Goal: Task Accomplishment & Management: Manage account settings

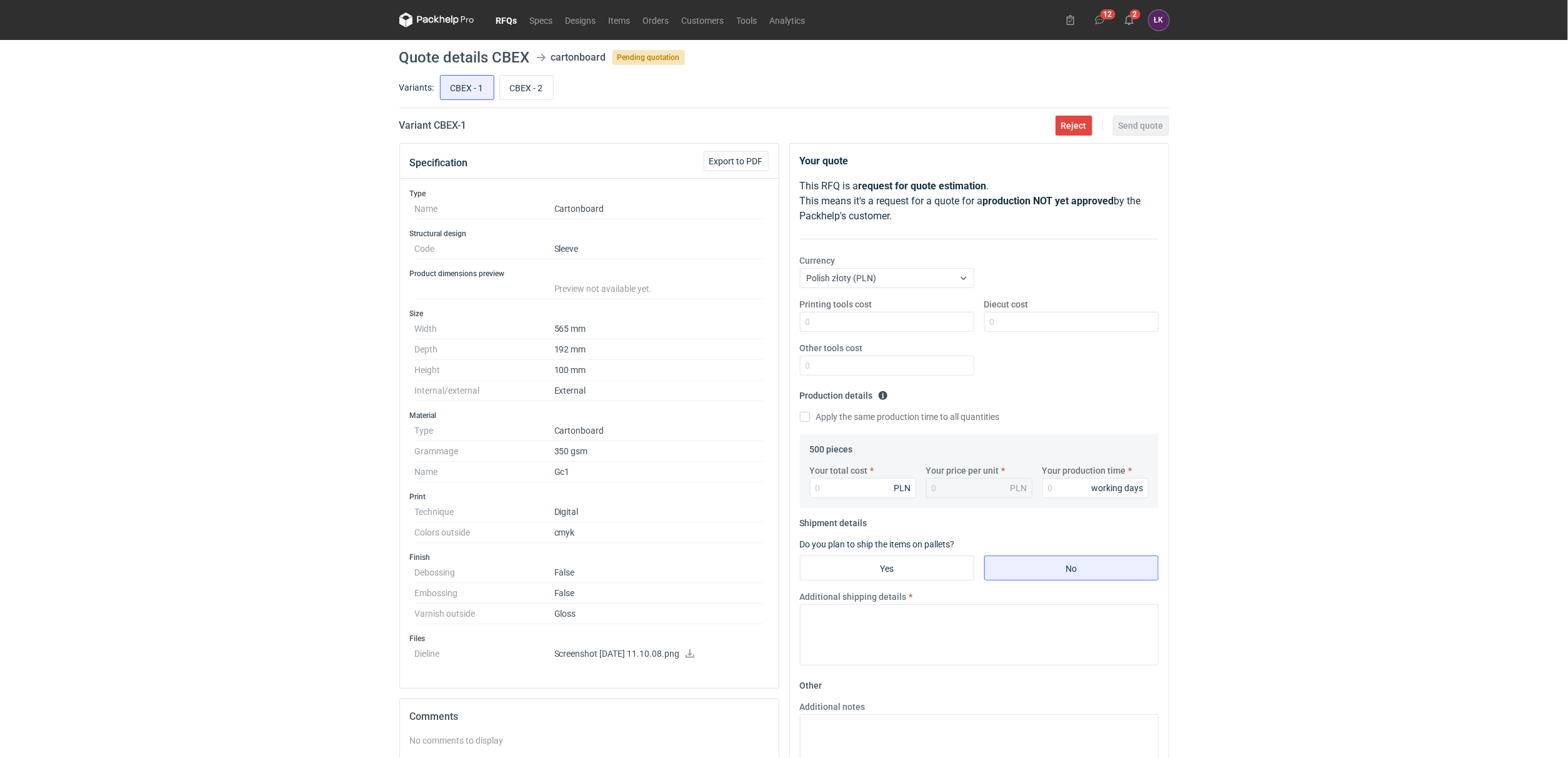
click at [122, 316] on div "RFQs Specs Designs Items Orders Customers Tools Analytics 12 2 [PERSON_NAME] Ko…" at bounding box center [784, 379] width 1568 height 758
click at [1086, 128] on span "Reject" at bounding box center [1074, 125] width 25 height 8
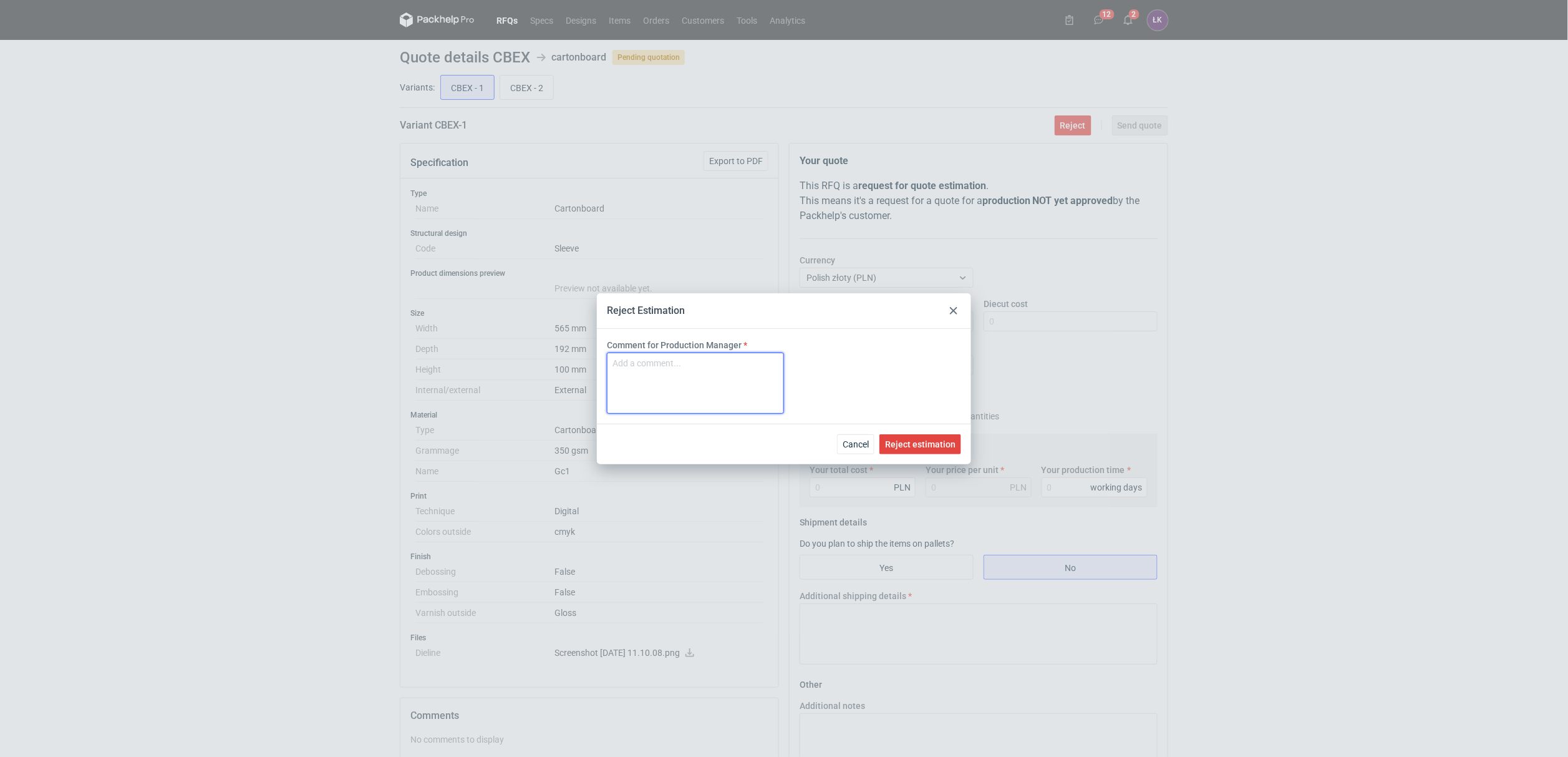
click at [669, 367] on textarea "Comment for Production Manager" at bounding box center [695, 383] width 177 height 61
type textarea "t"
type textarea "brak możliwości zrealizowania zamówienia"
click at [939, 441] on span "Reject estimation" at bounding box center [920, 444] width 70 height 8
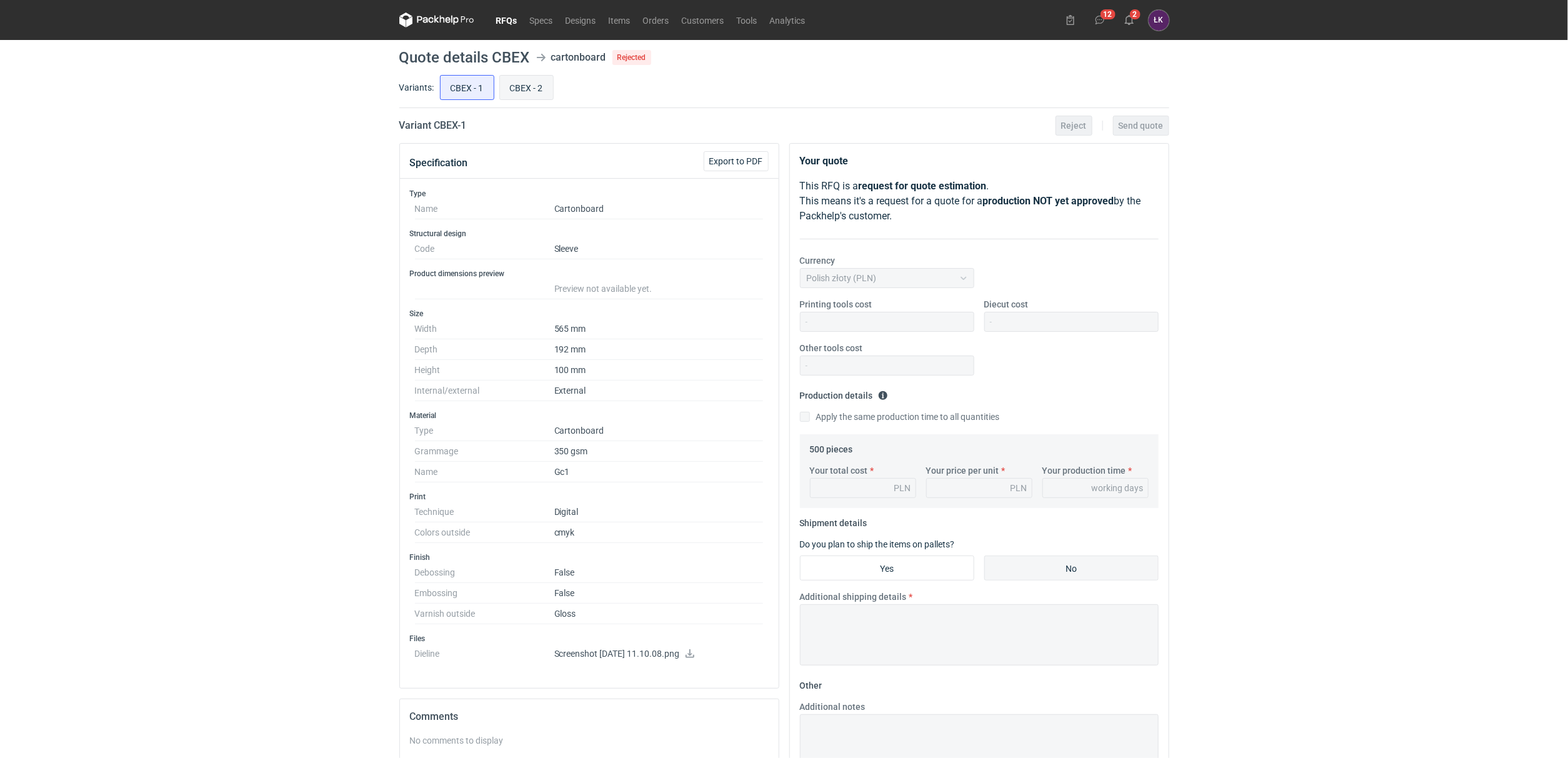
click at [531, 99] on input "CBEX - 2" at bounding box center [526, 87] width 53 height 23
radio input "true"
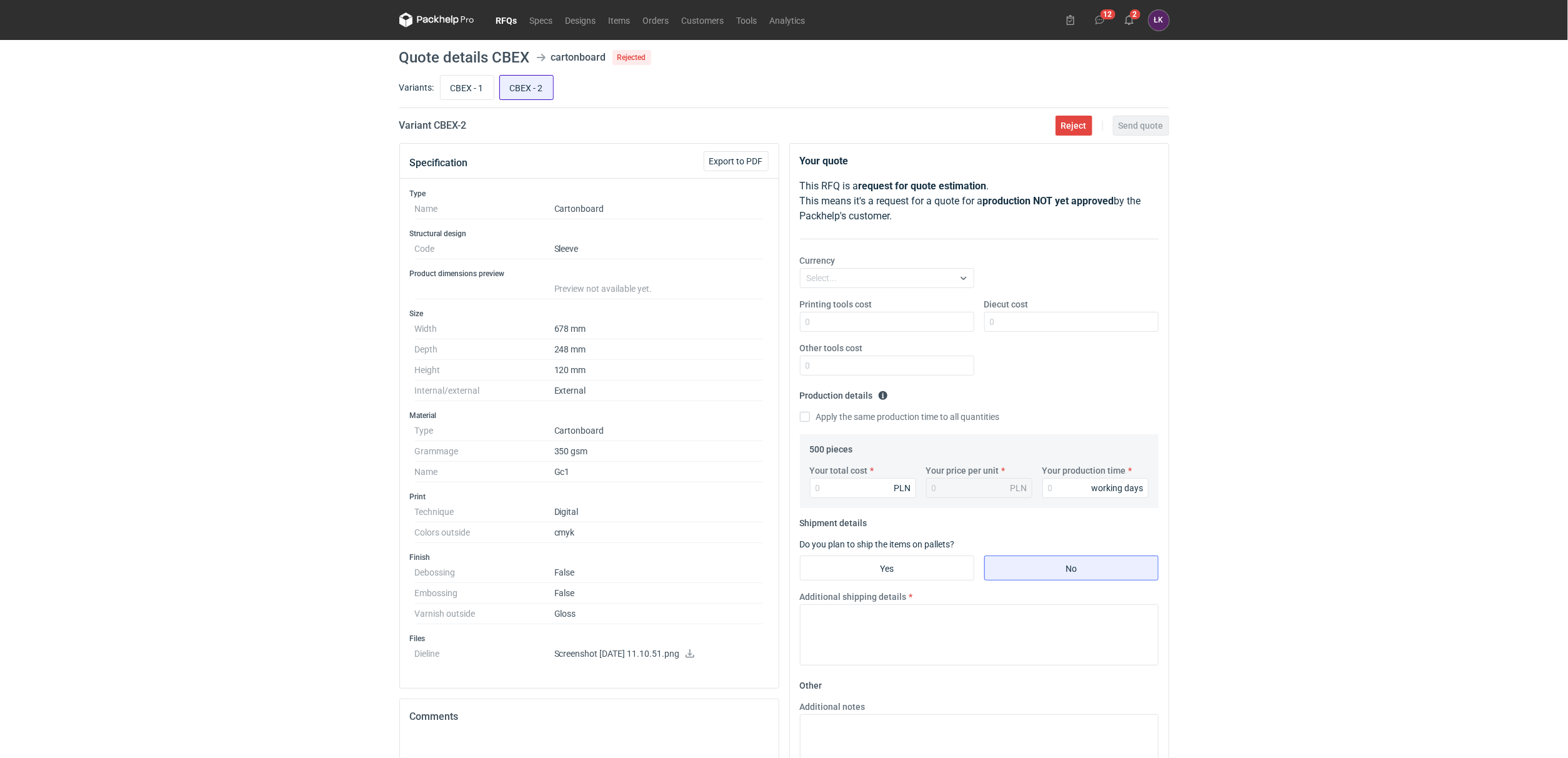
click at [535, 76] on input "CBEX - 2" at bounding box center [526, 87] width 53 height 23
click at [1081, 132] on button "Reject" at bounding box center [1074, 125] width 37 height 20
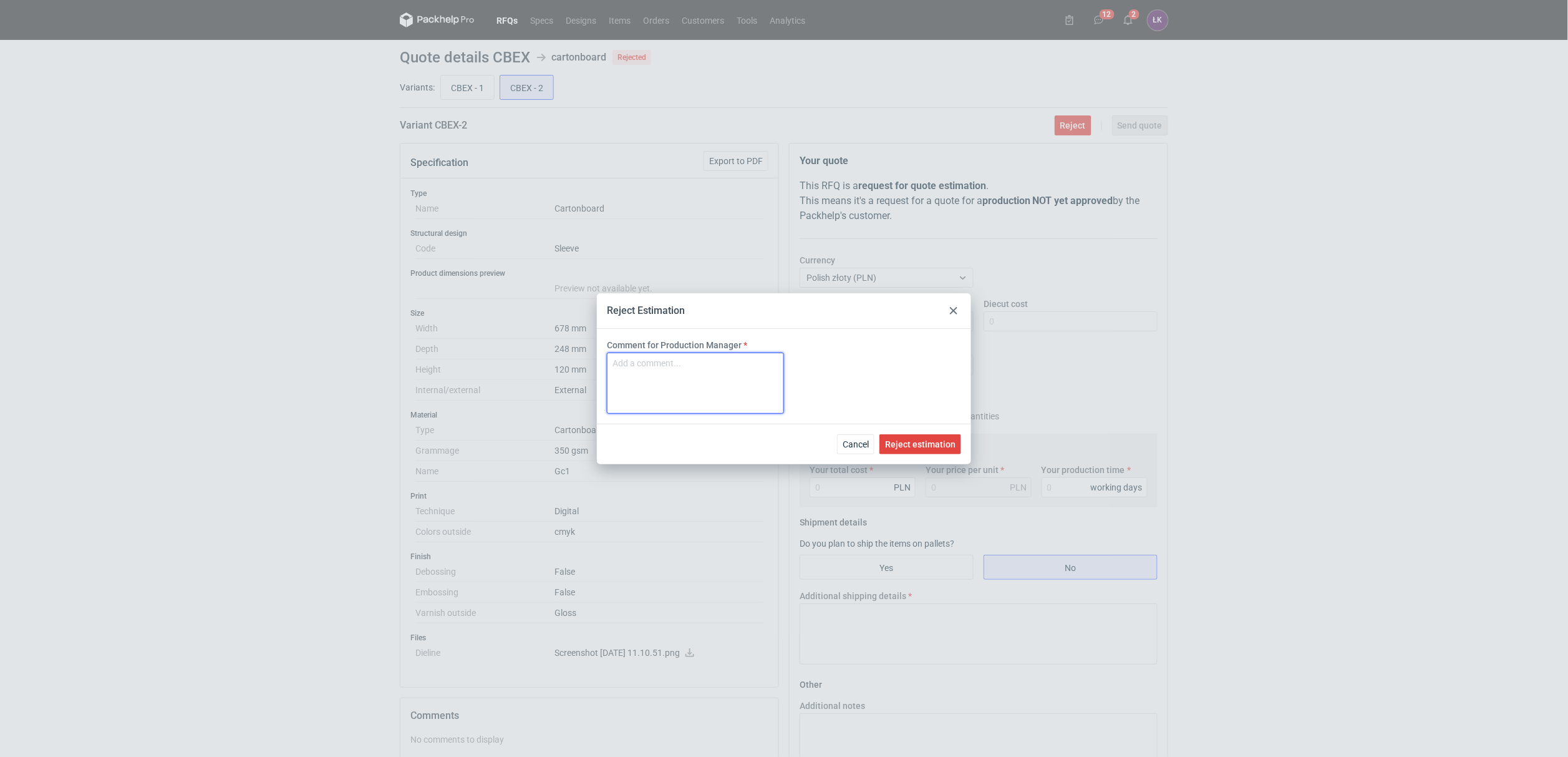
click at [751, 361] on textarea "Comment for Production Manager" at bounding box center [695, 383] width 177 height 61
paste textarea "brak możliwości zrealizowania zamówienia"
type textarea "brak możliwości zrealizowania zamówienia"
click at [904, 450] on button "Reject estimation" at bounding box center [921, 444] width 82 height 20
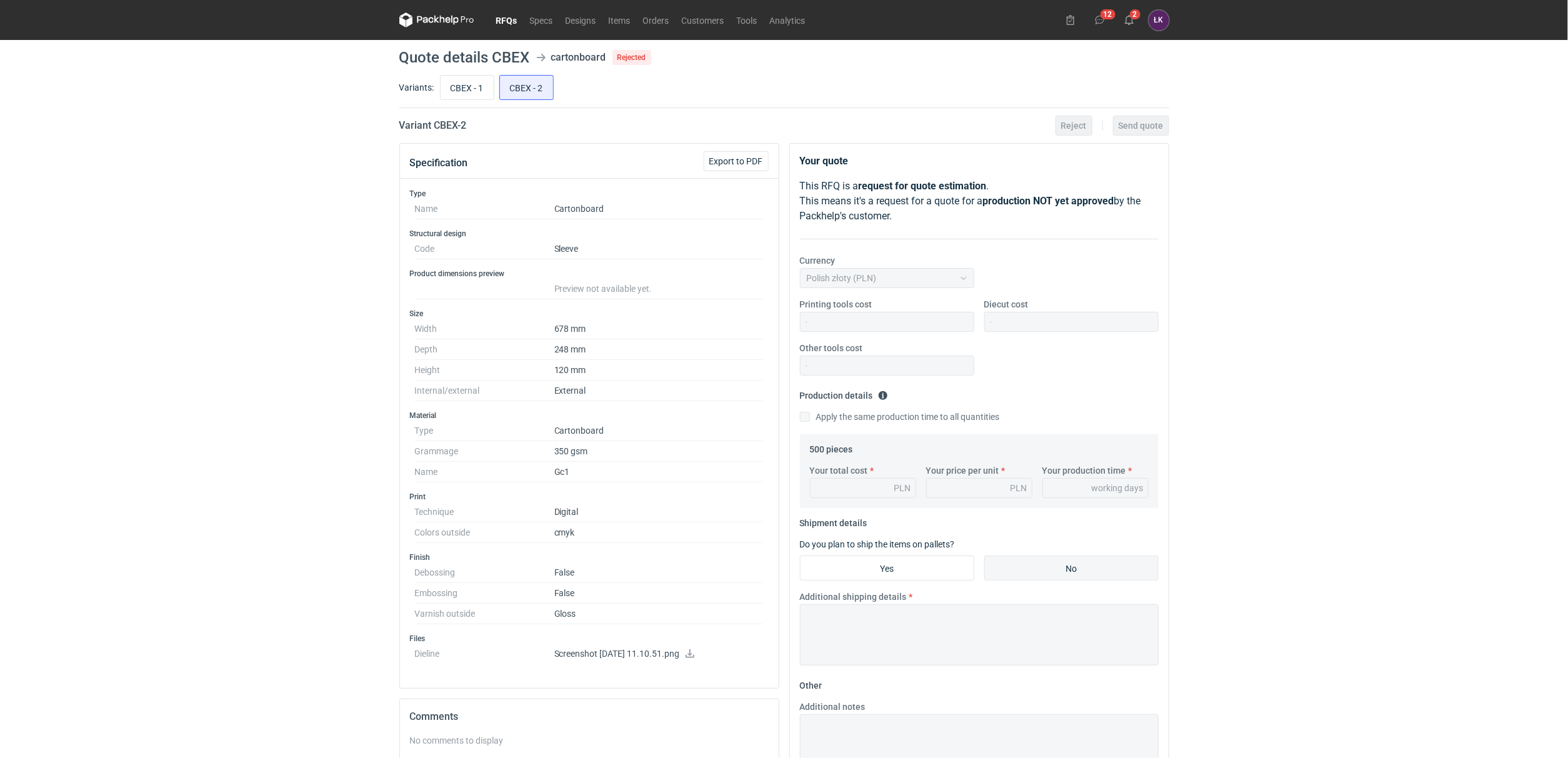
click at [1139, 14] on div "12 2 [PERSON_NAME] Kowalski [EMAIL_ADDRESS][PERSON_NAME][DOMAIN_NAME] Company p…" at bounding box center [1115, 20] width 109 height 21
click at [1124, 29] on button "2" at bounding box center [1129, 20] width 20 height 20
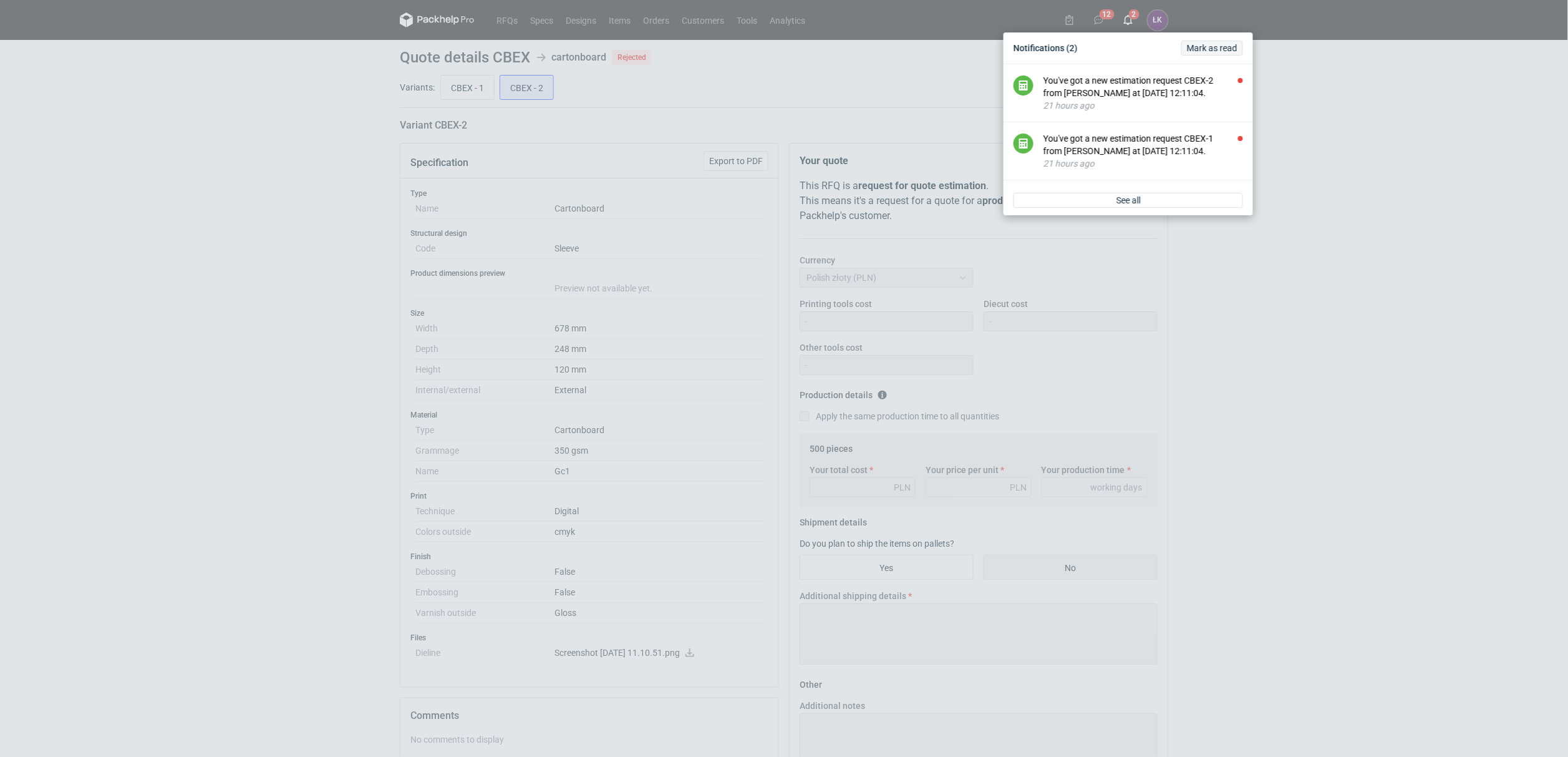
drag, startPoint x: 1121, startPoint y: 77, endPoint x: 1236, endPoint y: 43, distance: 119.9
click at [1201, 77] on div "You've got a new estimation request CBEX-2 from [PERSON_NAME] at [DATE] 12:11:0…" at bounding box center [1143, 86] width 200 height 25
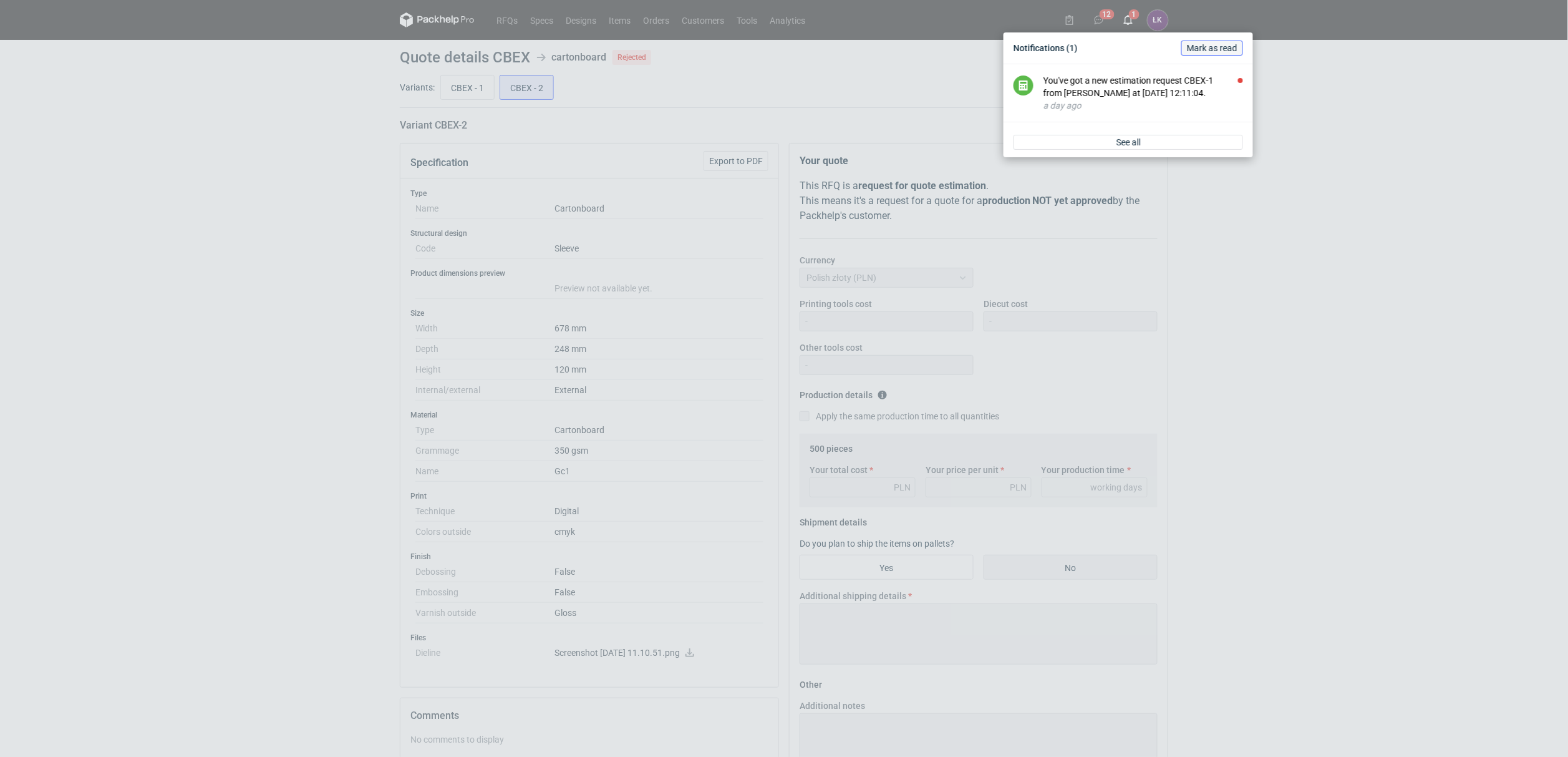
click at [1234, 45] on span "Mark as read" at bounding box center [1212, 47] width 51 height 8
click at [1269, 207] on div "Notifications [PERSON_NAME] as read Good job, you're up to date. When someone i…" at bounding box center [784, 378] width 1568 height 757
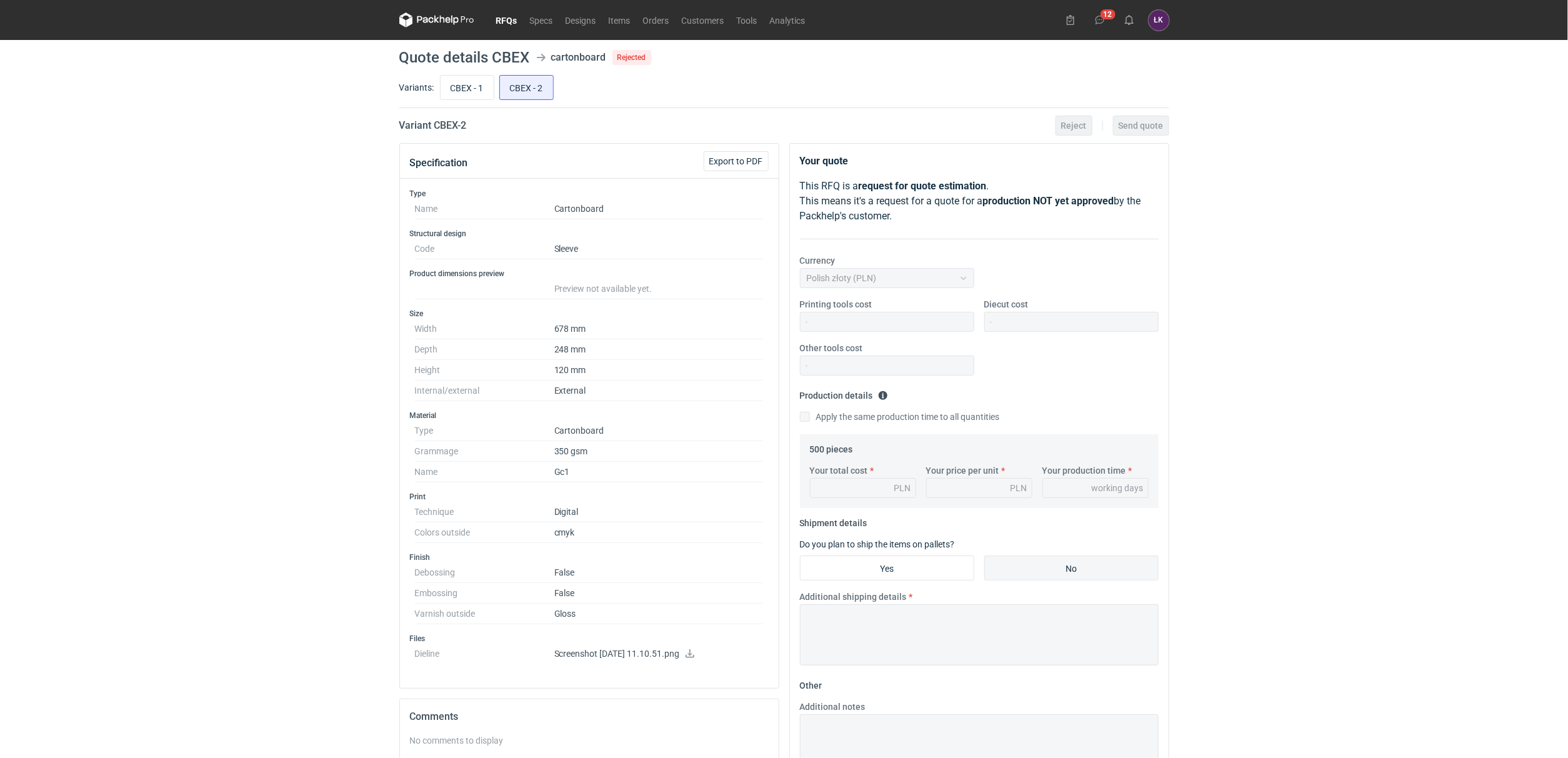
click at [496, 25] on link "RFQs" at bounding box center [507, 20] width 34 height 15
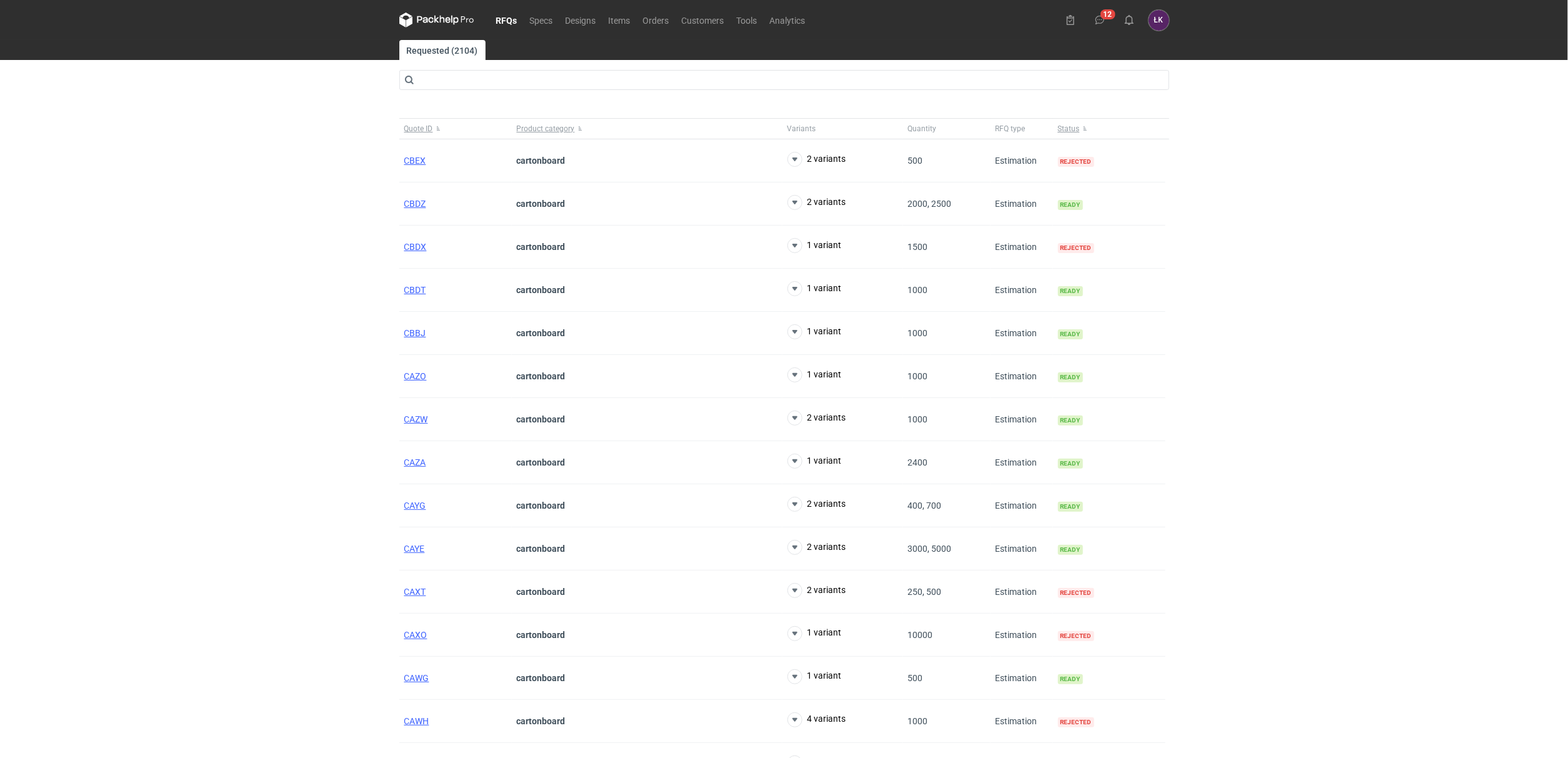
click at [519, 21] on link "RFQs" at bounding box center [507, 20] width 34 height 15
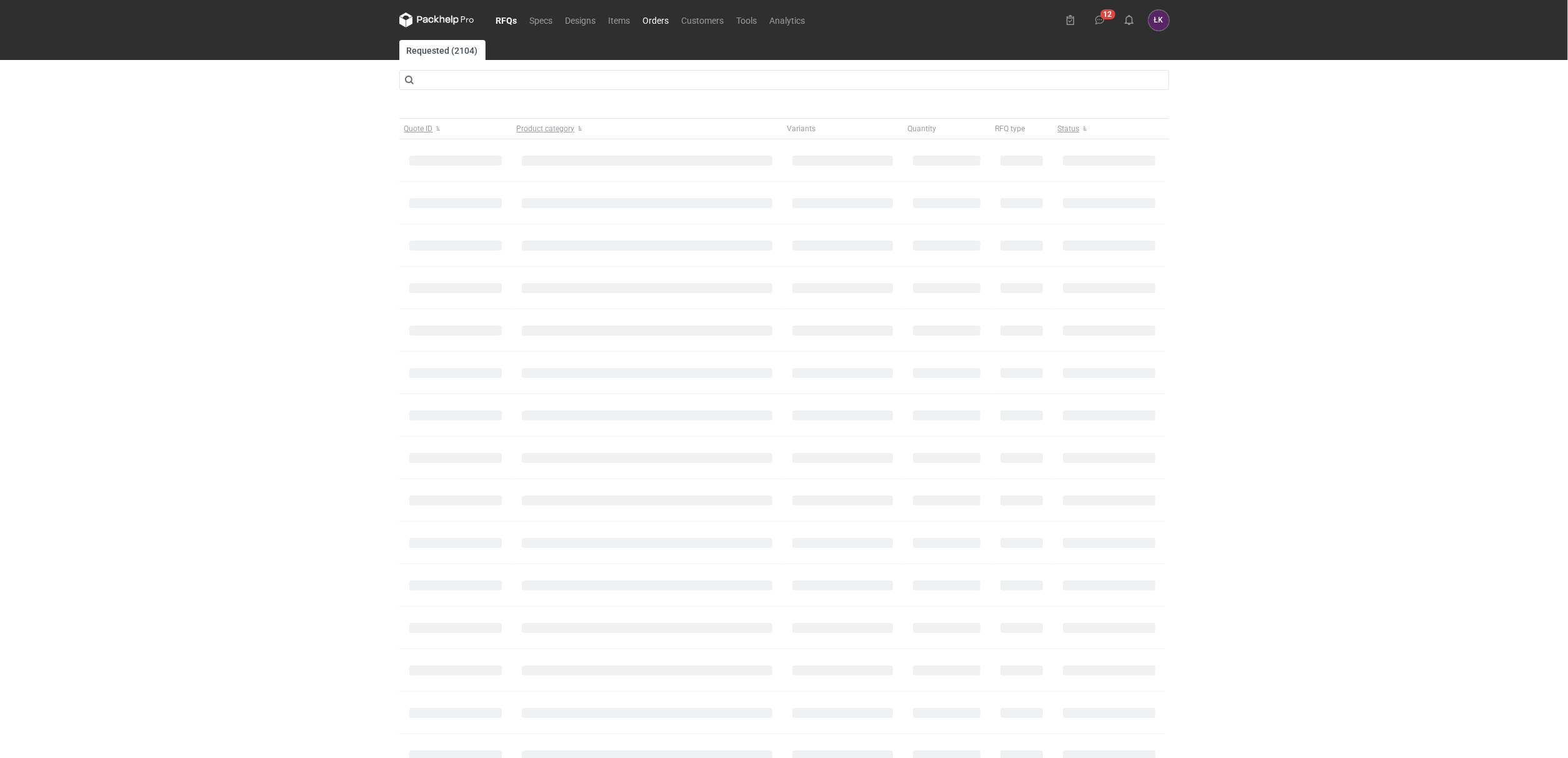
click at [658, 13] on link "Orders" at bounding box center [656, 20] width 38 height 15
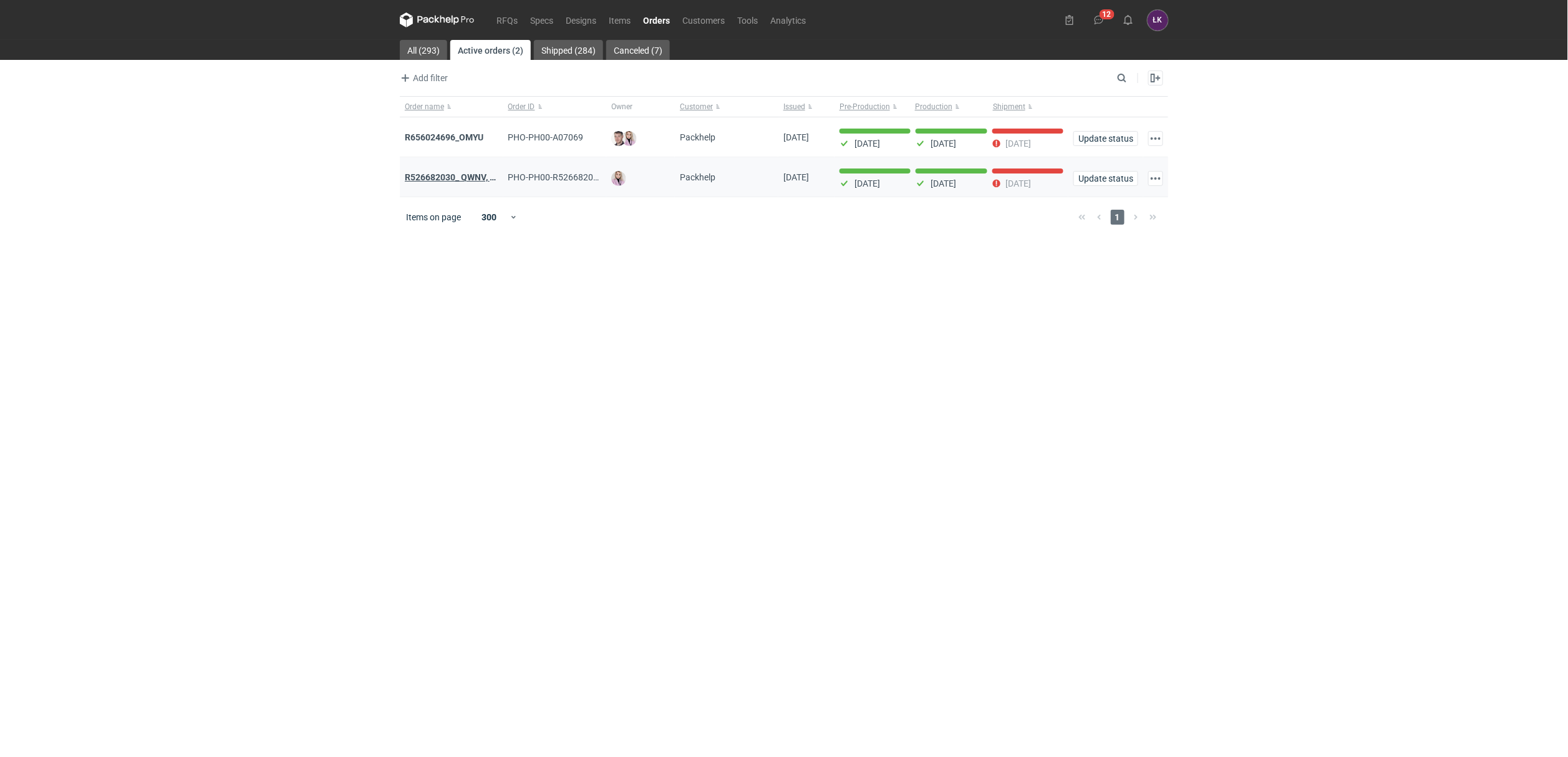
click at [452, 174] on strong "R526682030_ QWNV, XFWR, YNDN, XXTG, GBZB, CWJH" at bounding box center [514, 177] width 218 height 10
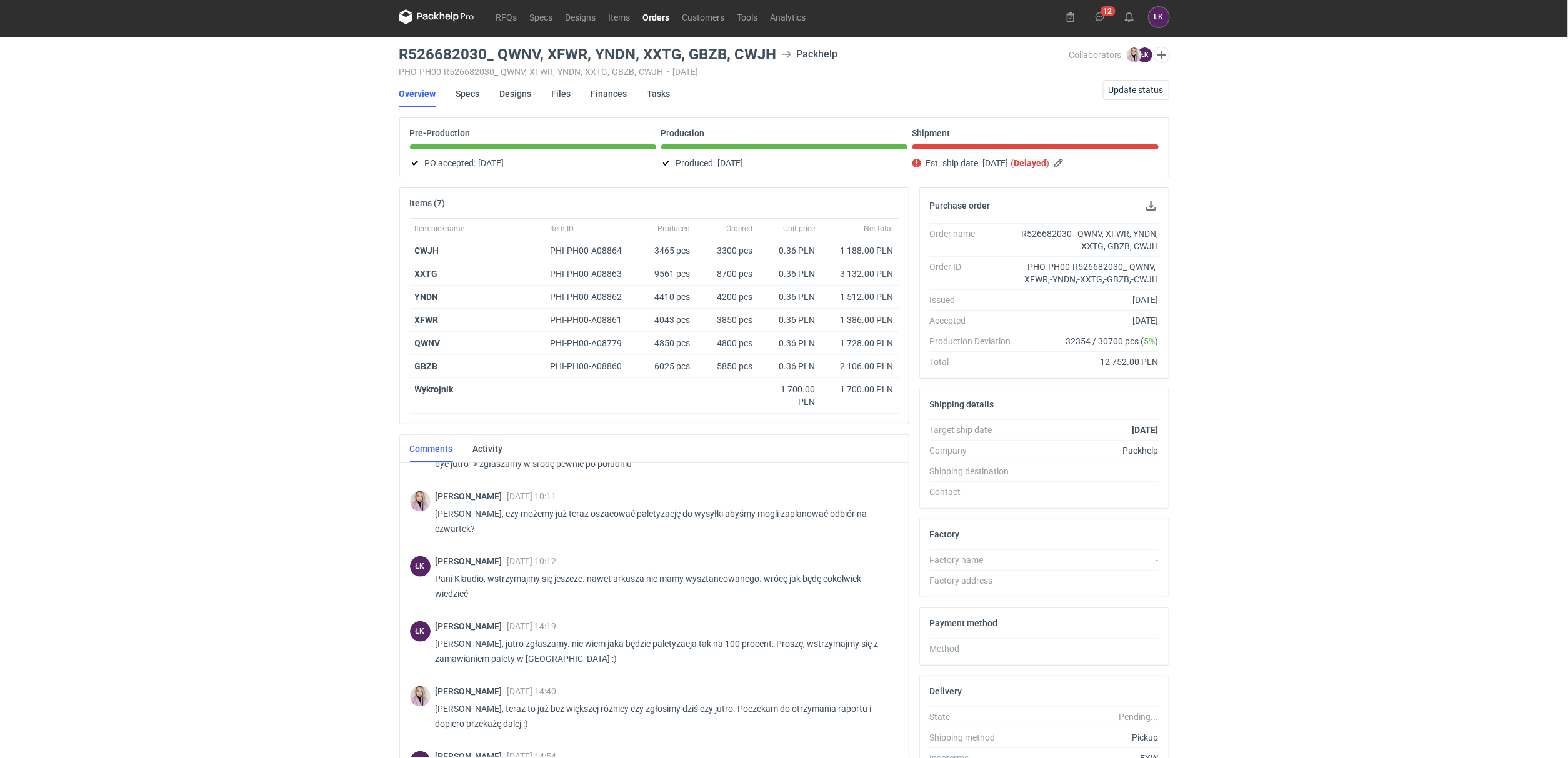
scroll to position [673, 0]
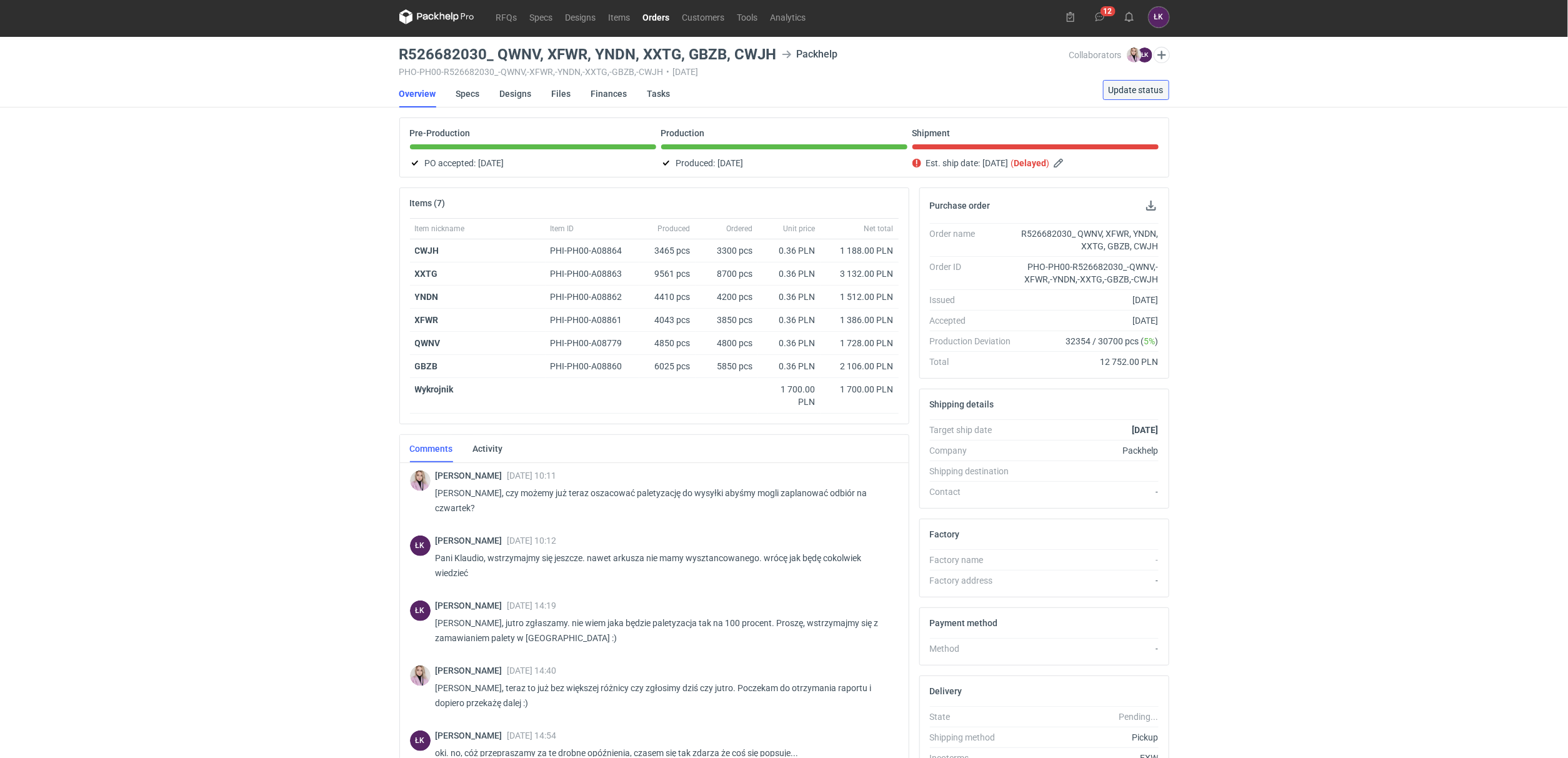
click at [1148, 93] on span "Update status" at bounding box center [1136, 89] width 55 height 8
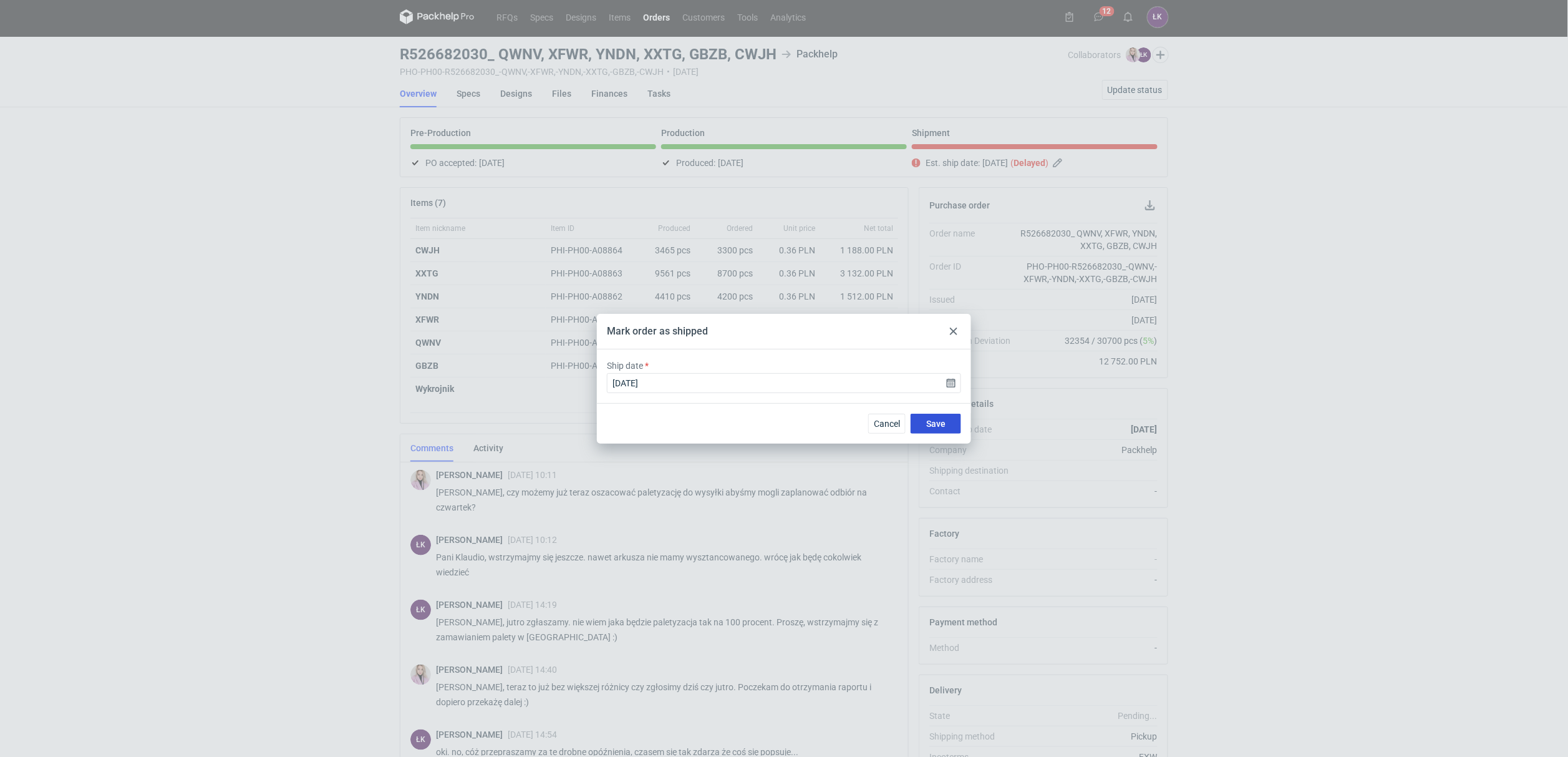
click at [939, 425] on span "Save" at bounding box center [936, 423] width 20 height 8
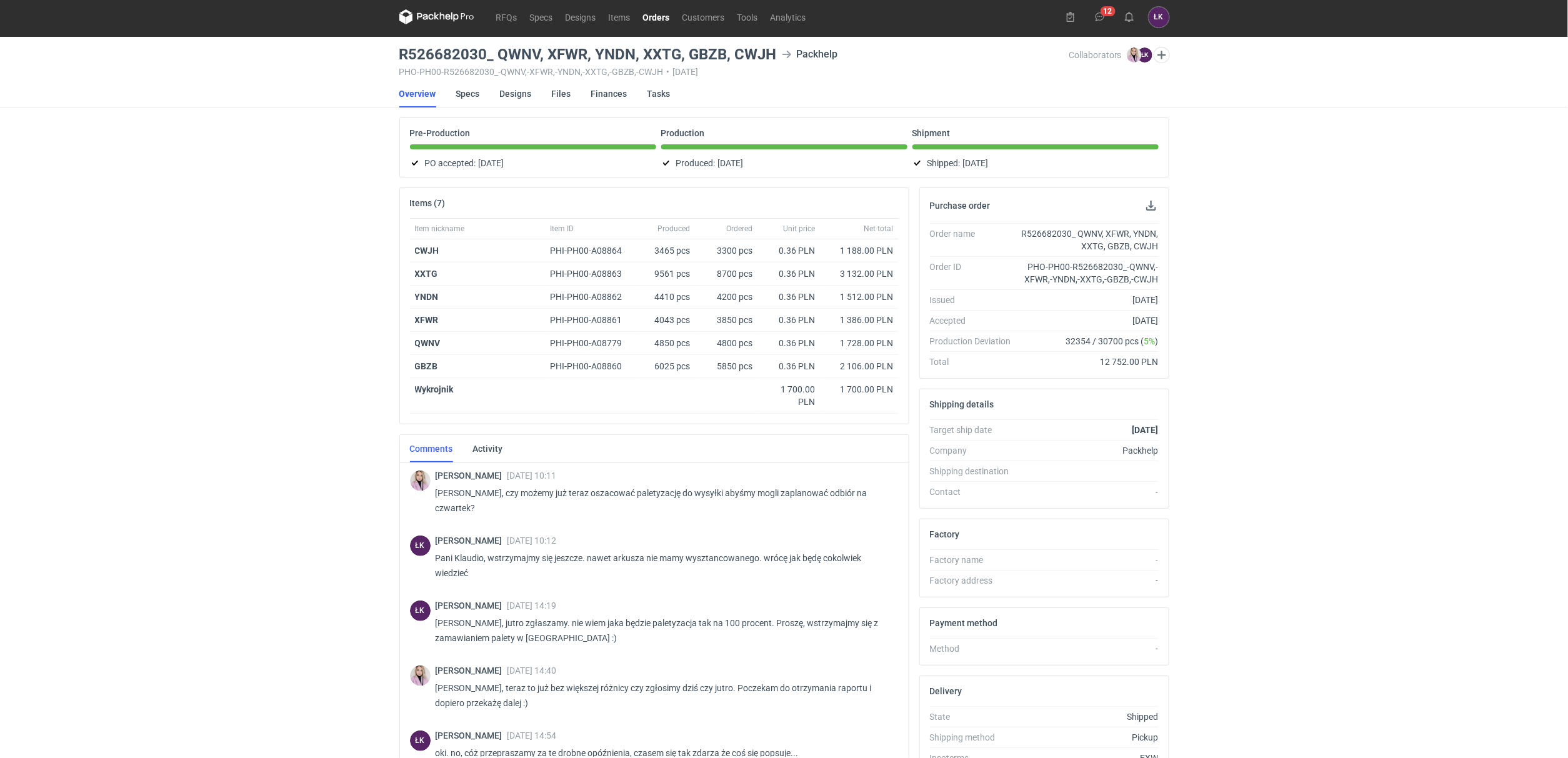
click at [653, 21] on link "Orders" at bounding box center [657, 16] width 39 height 15
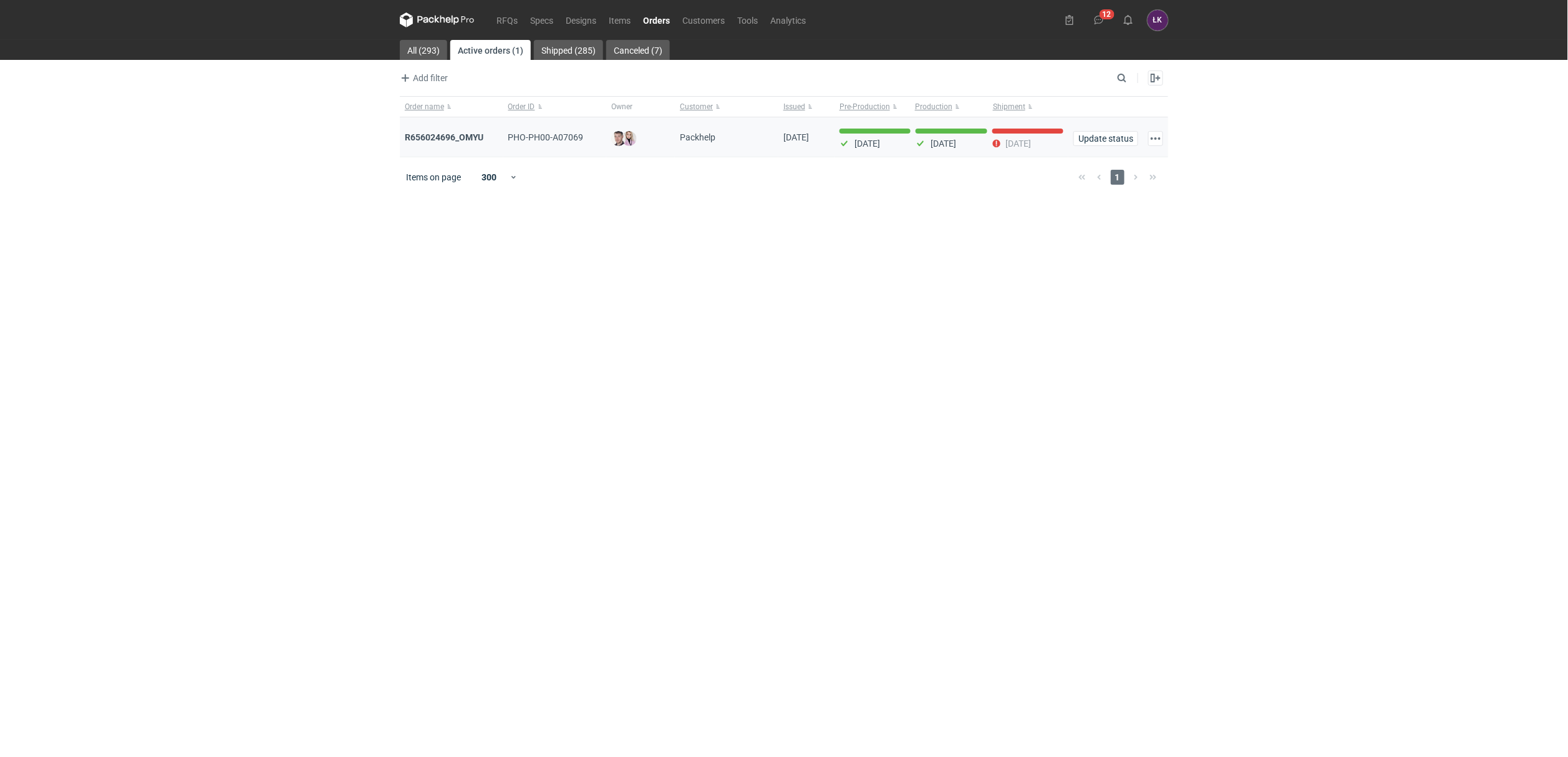
click at [435, 143] on div "R656024696_OMYU" at bounding box center [452, 137] width 94 height 12
click at [445, 140] on strong "R656024696_OMYU" at bounding box center [444, 137] width 79 height 10
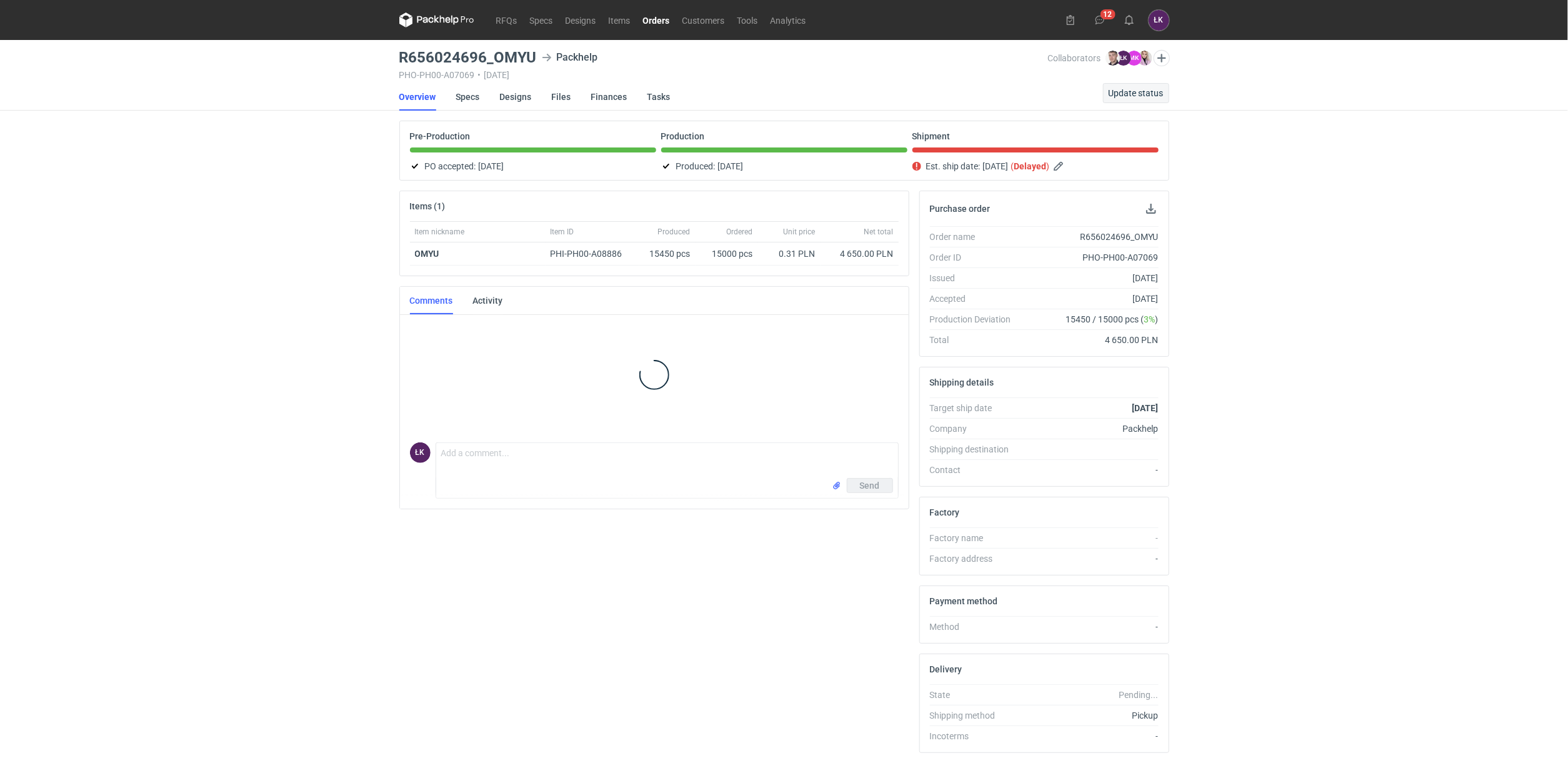
scroll to position [22, 0]
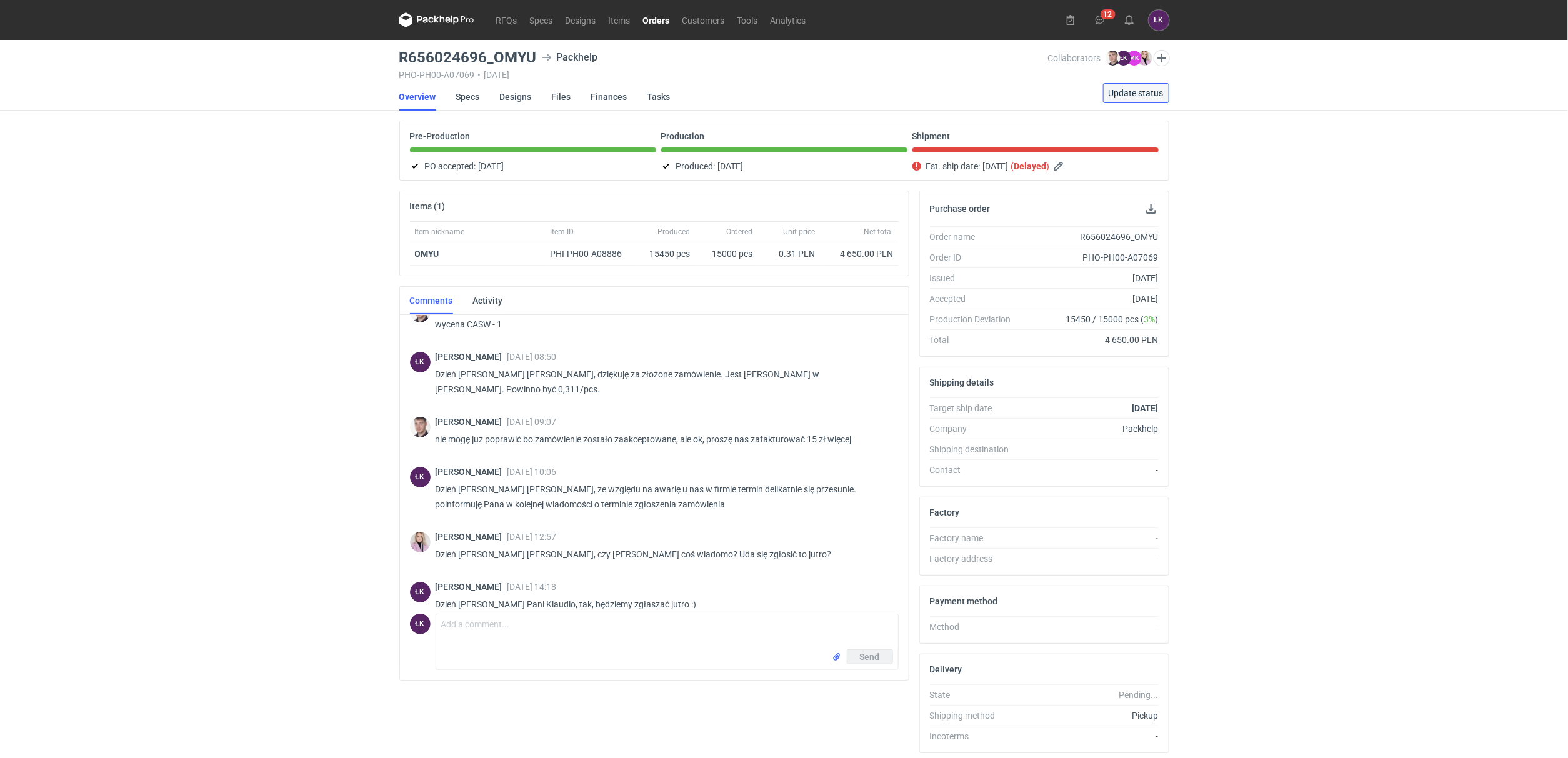
click at [1119, 96] on span "Update status" at bounding box center [1136, 92] width 55 height 8
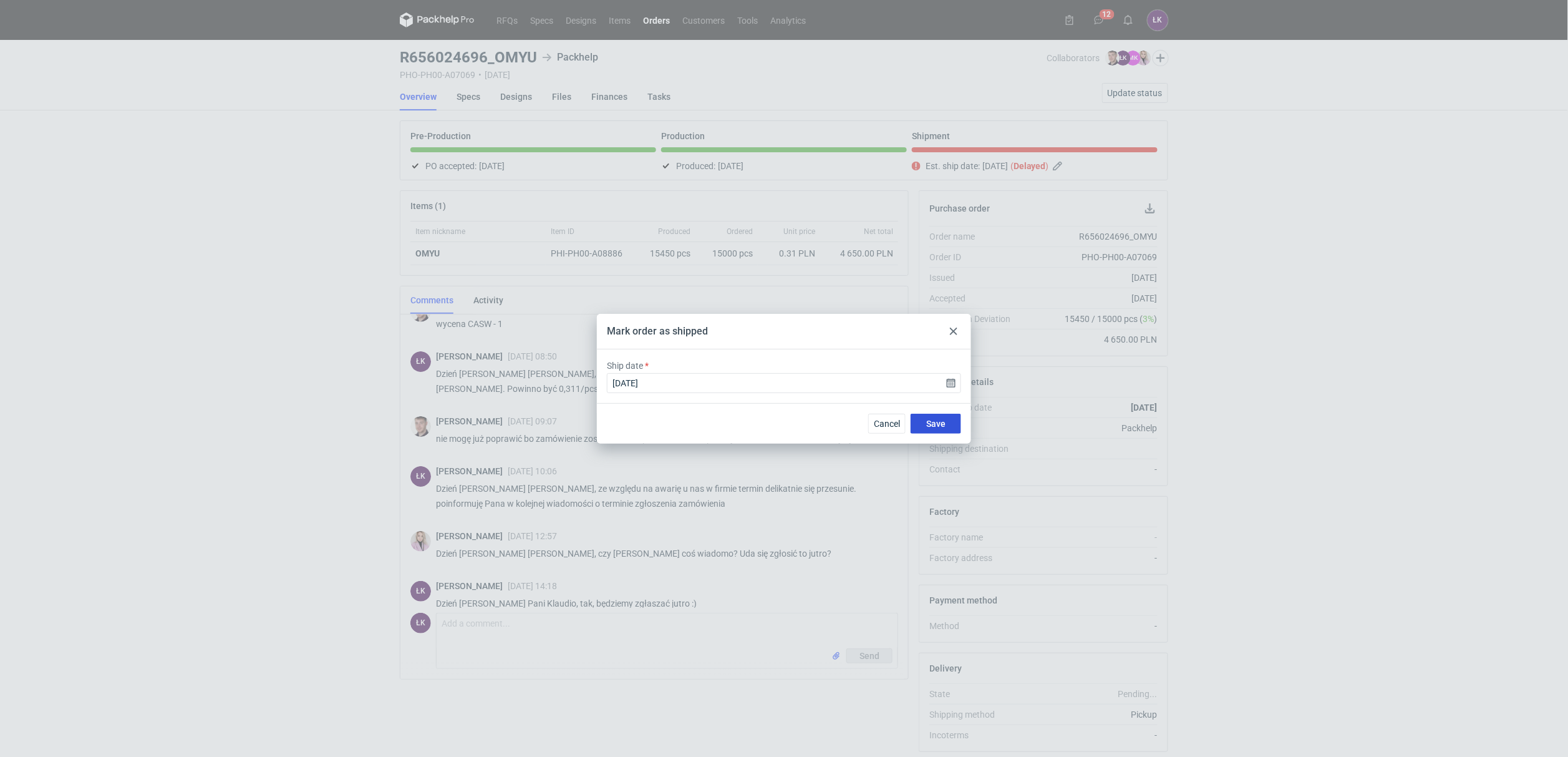
click at [951, 420] on button "Save" at bounding box center [936, 423] width 51 height 20
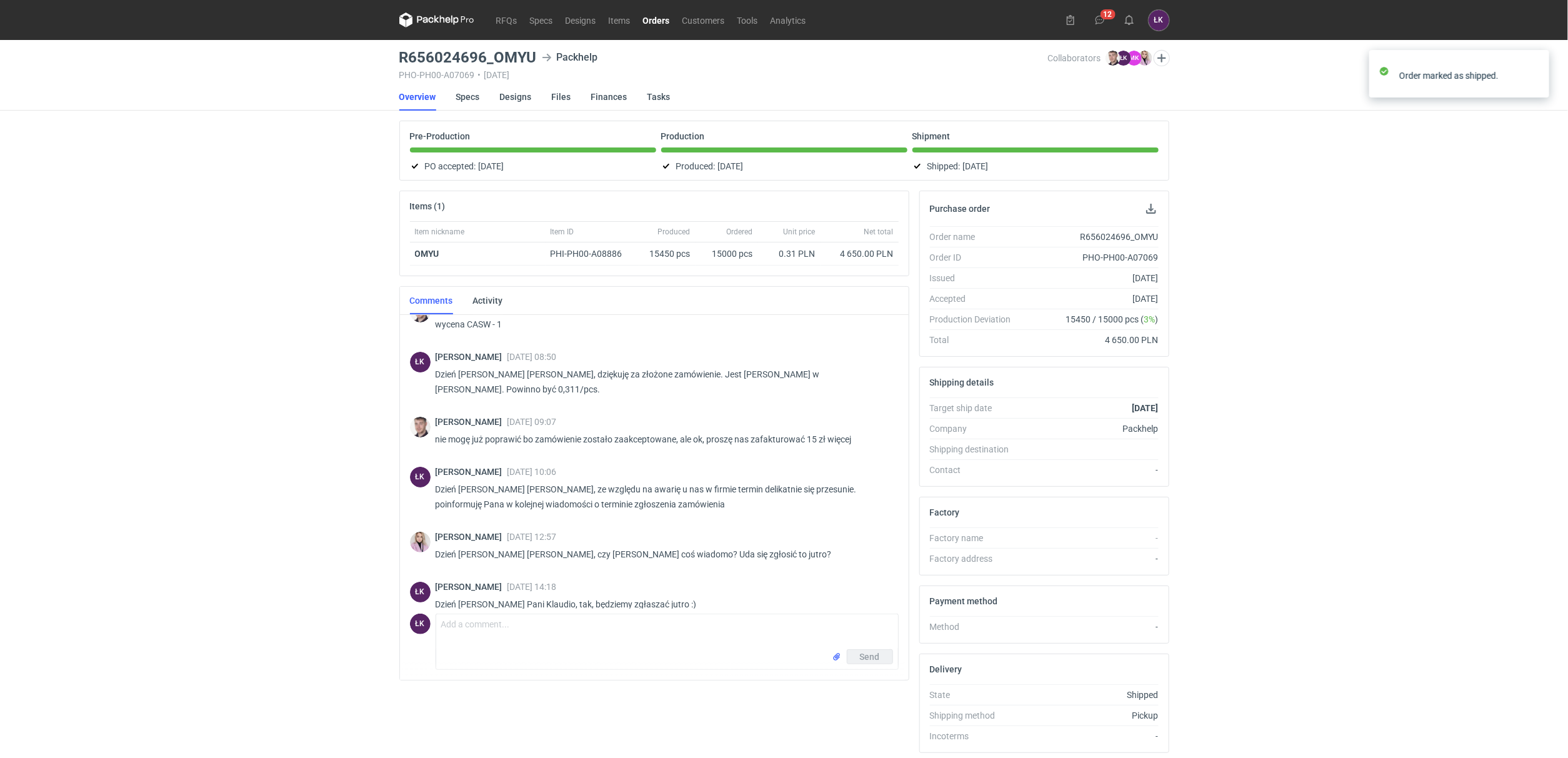
click at [332, 298] on div "RFQs Specs Designs Items Orders Customers Tools Analytics 12 [PERSON_NAME] Kowa…" at bounding box center [784, 379] width 1568 height 758
